Goal: Transaction & Acquisition: Download file/media

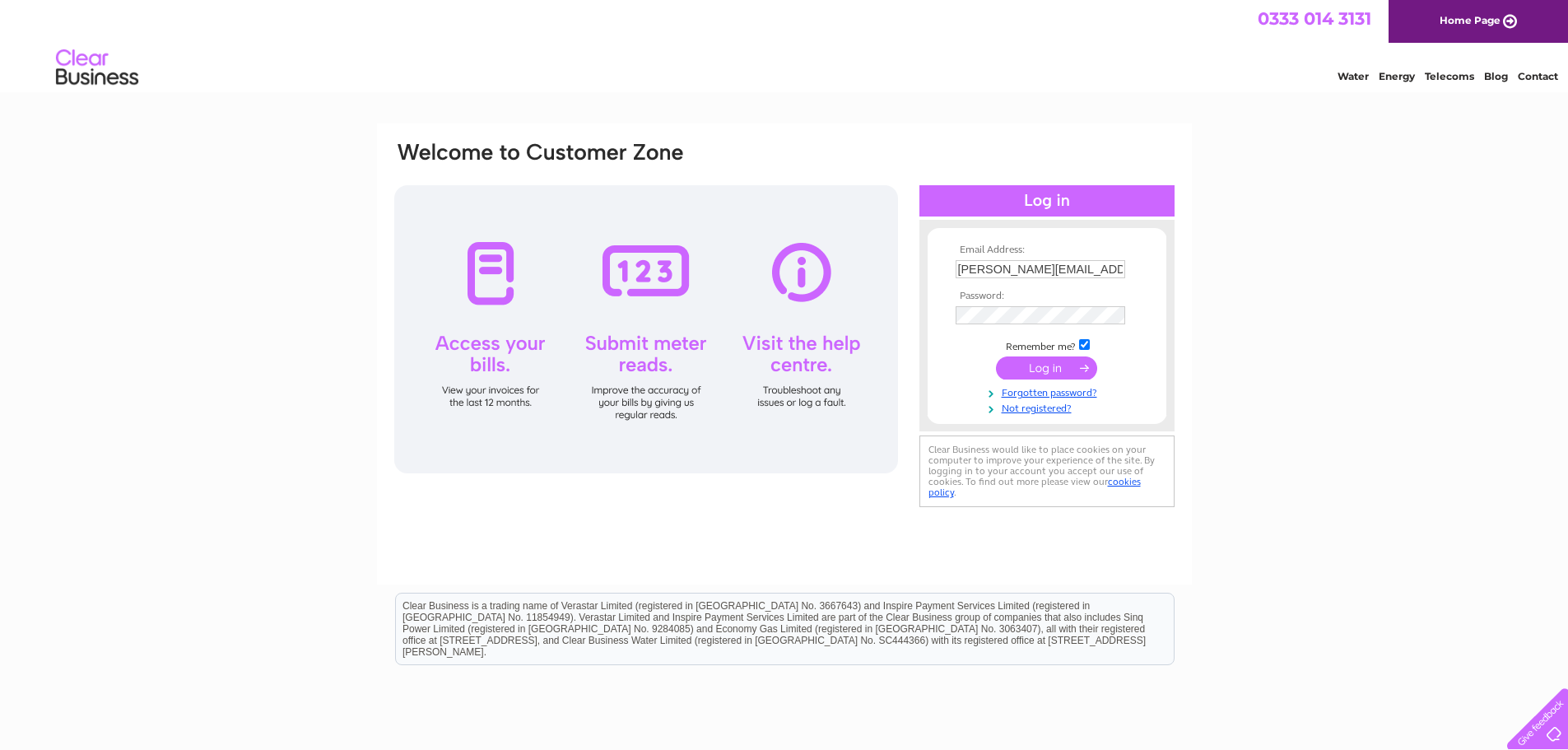
click at [1068, 370] on input "submit" at bounding box center [1047, 368] width 101 height 23
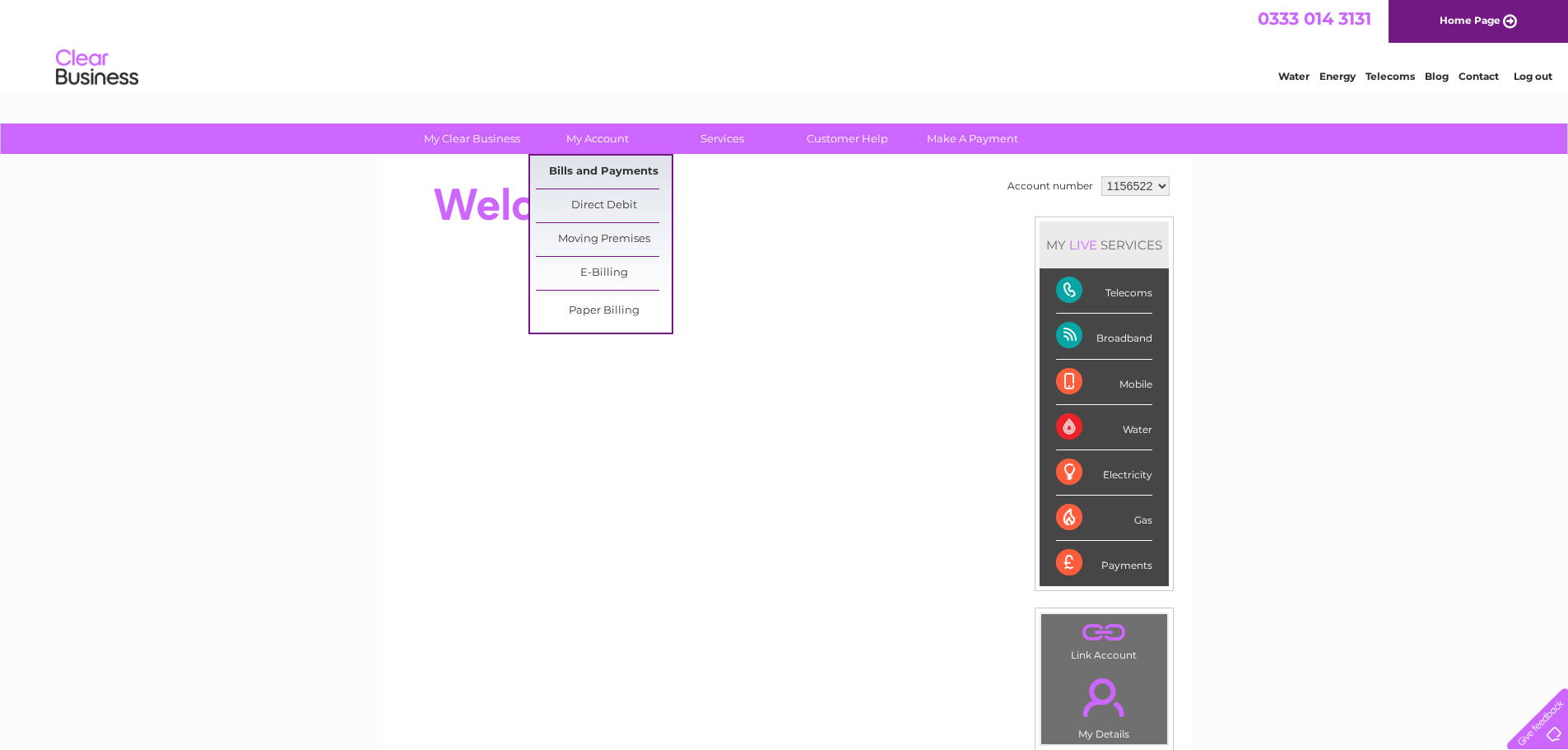
click at [614, 175] on link "Bills and Payments" at bounding box center [604, 172] width 136 height 33
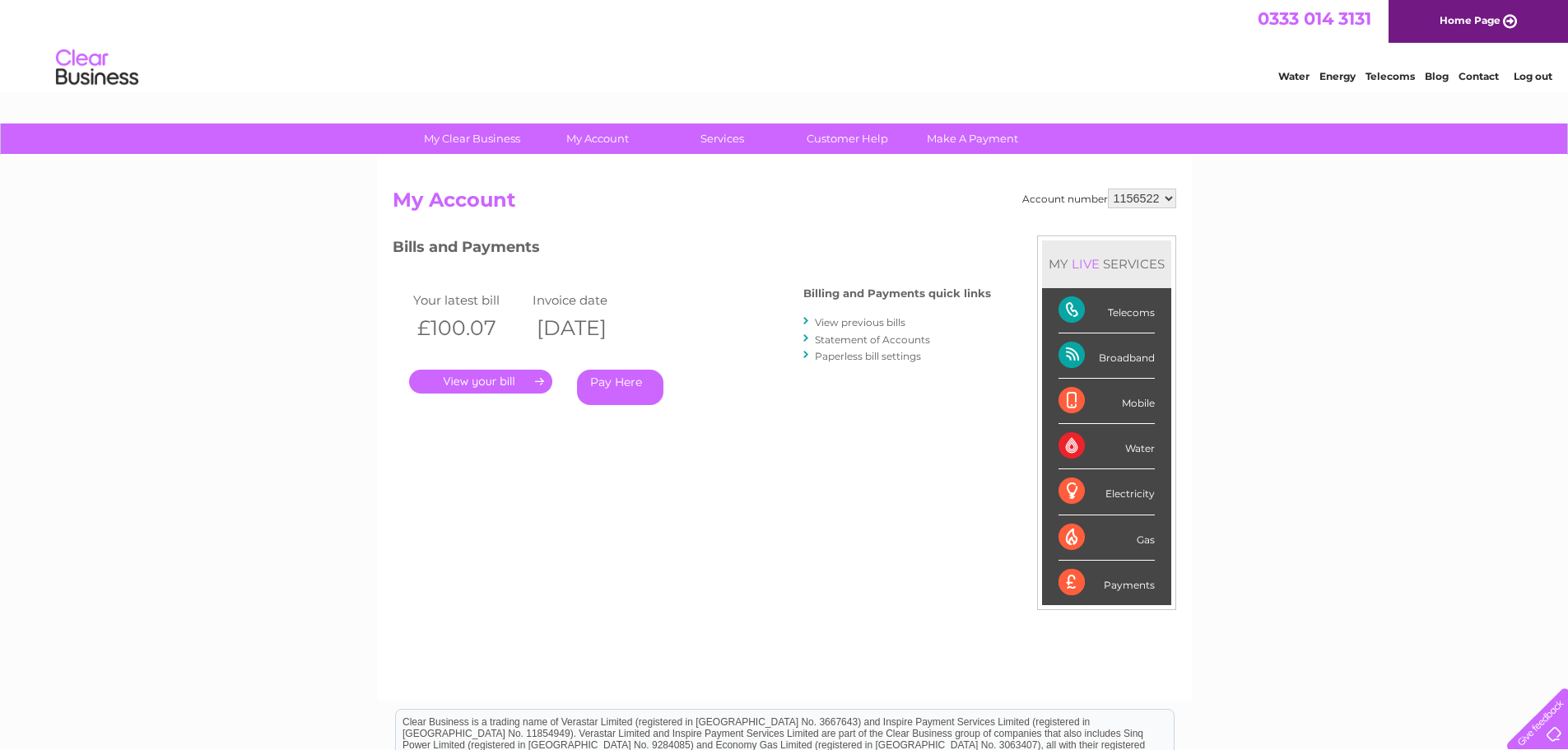
click at [506, 386] on link "." at bounding box center [481, 381] width 143 height 24
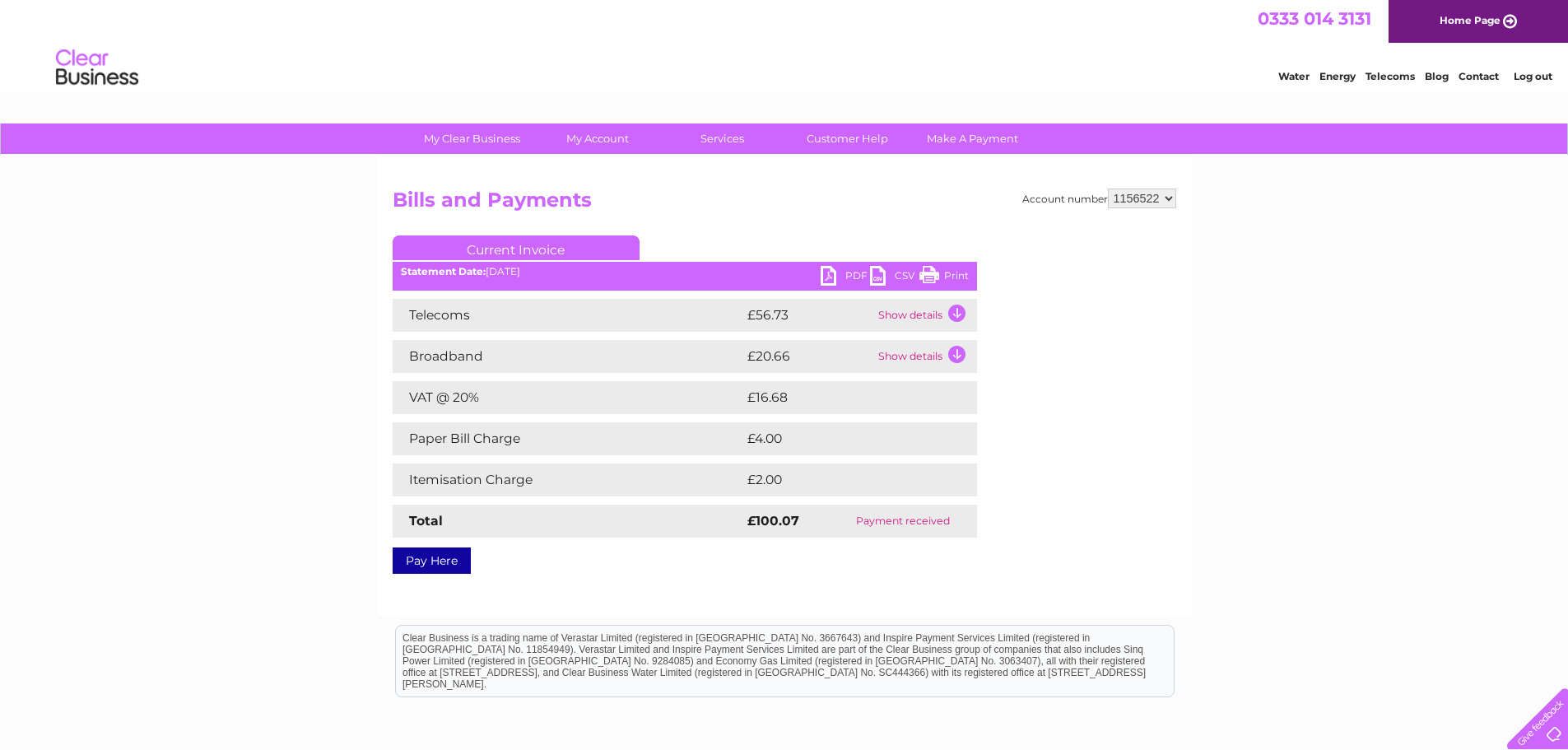
click at [850, 276] on link "PDF" at bounding box center [845, 278] width 50 height 24
click at [528, 243] on link "Current Invoice" at bounding box center [516, 248] width 247 height 25
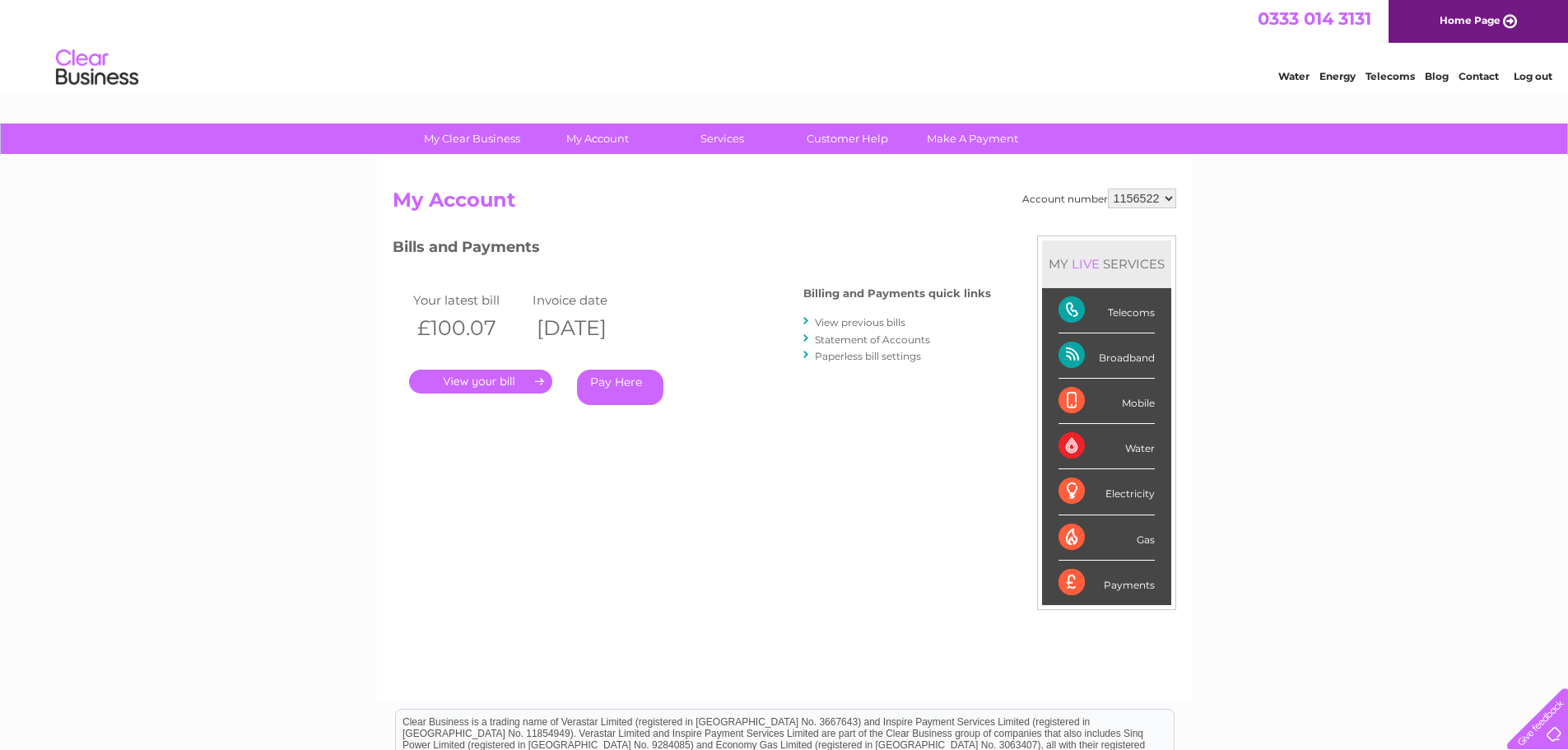
click at [859, 325] on link "View previous bills" at bounding box center [859, 322] width 90 height 12
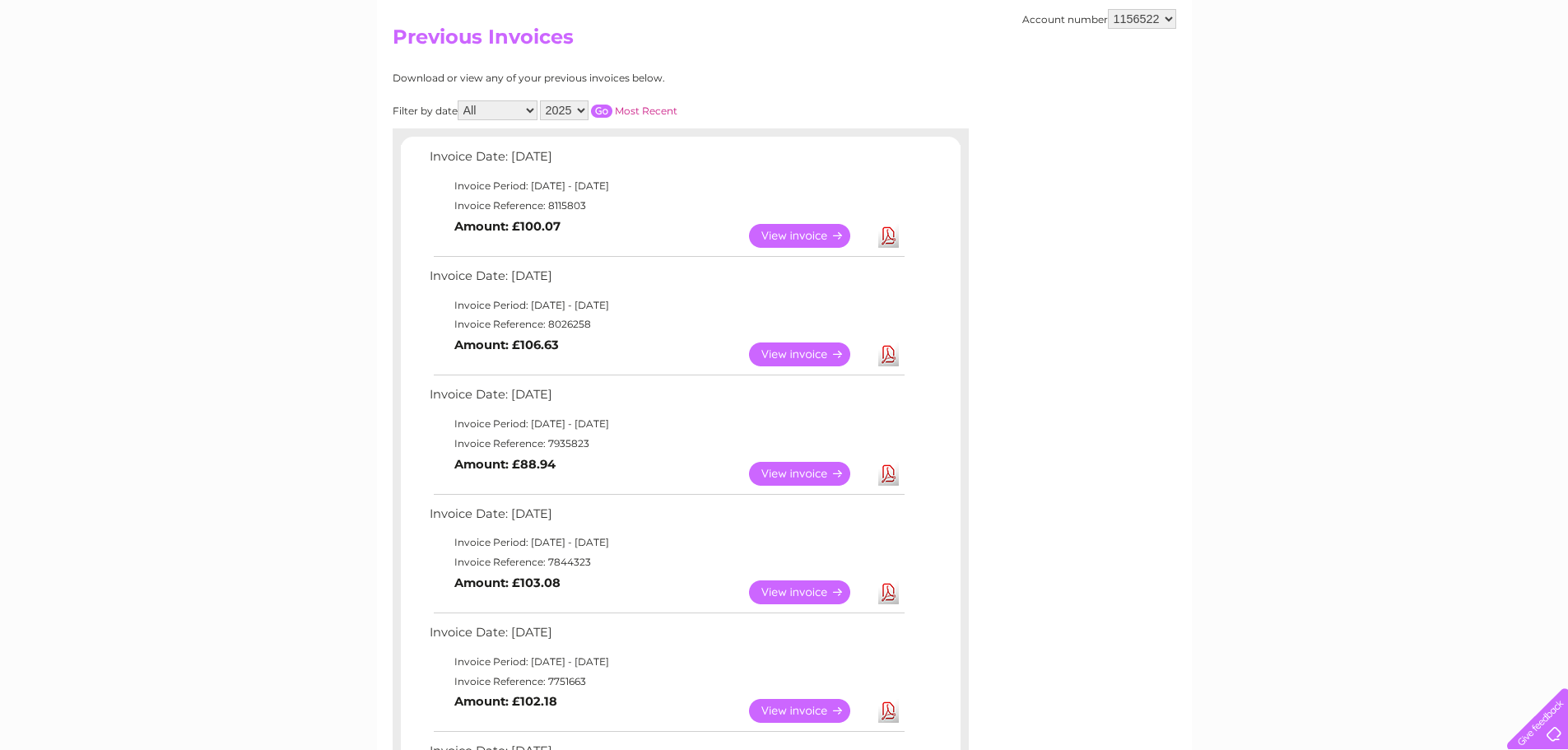
scroll to position [165, 0]
click at [882, 477] on link "Download" at bounding box center [888, 472] width 21 height 24
